Goal: Information Seeking & Learning: Learn about a topic

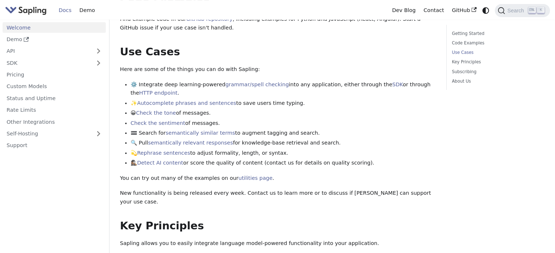
scroll to position [292, 0]
